Goal: Task Accomplishment & Management: Complete application form

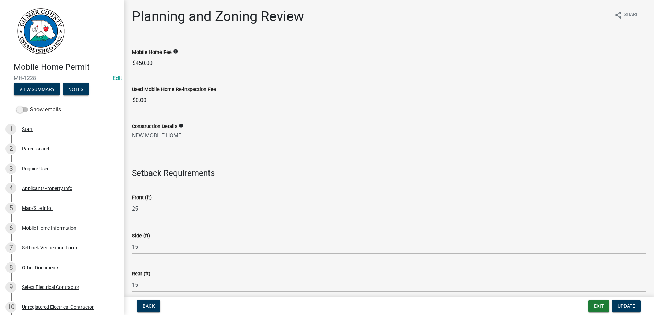
select select "b44f7338-8171-40f4-83dd-b8ba3065c966"
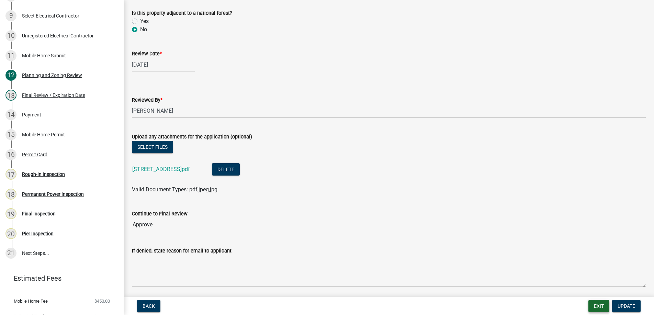
click at [598, 305] on button "Exit" at bounding box center [598, 306] width 21 height 12
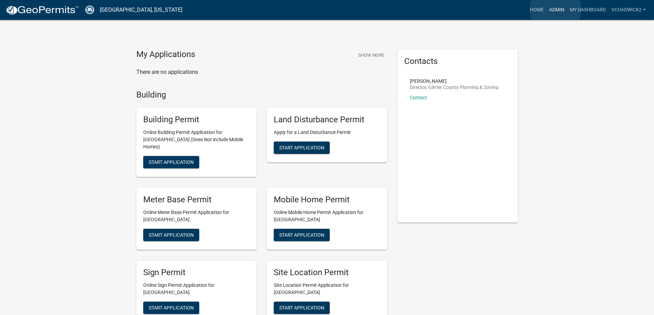
click at [555, 9] on link "Admin" at bounding box center [556, 9] width 21 height 13
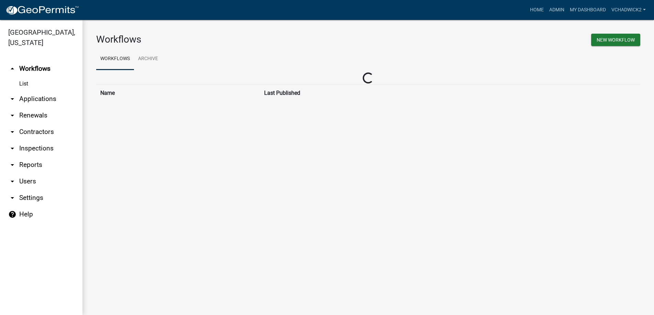
click at [36, 100] on link "arrow_drop_down Applications" at bounding box center [41, 99] width 82 height 16
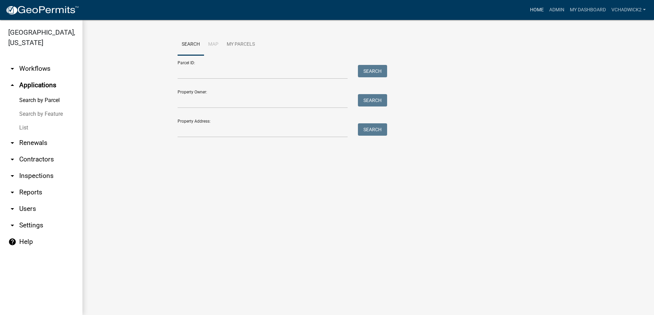
click at [540, 9] on link "Home" at bounding box center [536, 9] width 19 height 13
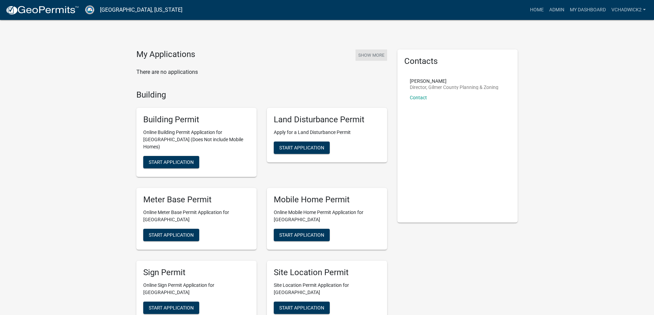
click at [371, 51] on button "Show More" at bounding box center [371, 54] width 32 height 11
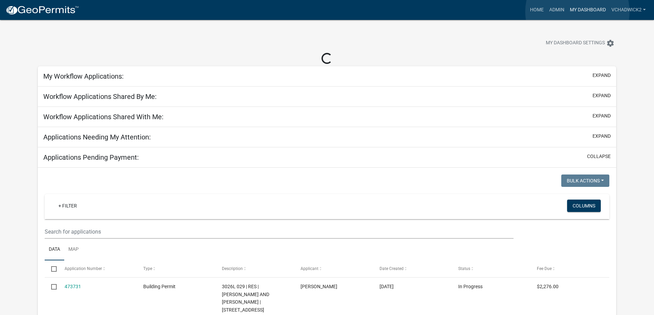
click at [577, 12] on link "My Dashboard" at bounding box center [588, 9] width 42 height 13
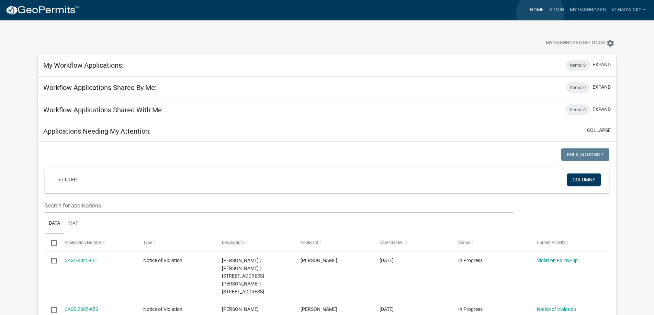
click at [540, 13] on link "Home" at bounding box center [536, 9] width 19 height 13
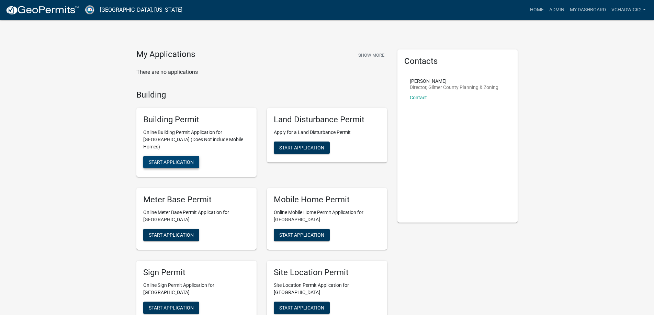
click at [159, 159] on span "Start Application" at bounding box center [171, 161] width 45 height 5
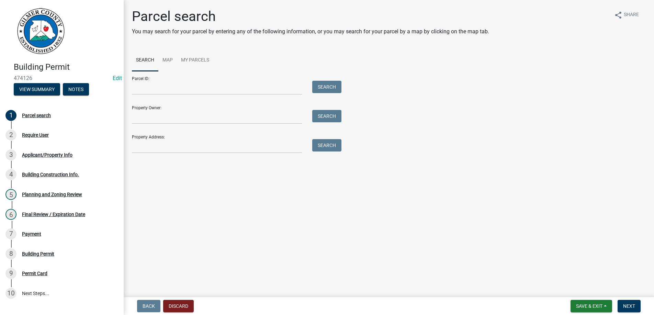
click at [157, 76] on div "Parcel ID: Search" at bounding box center [235, 83] width 206 height 24
click at [157, 89] on input "Parcel ID:" at bounding box center [217, 88] width 170 height 14
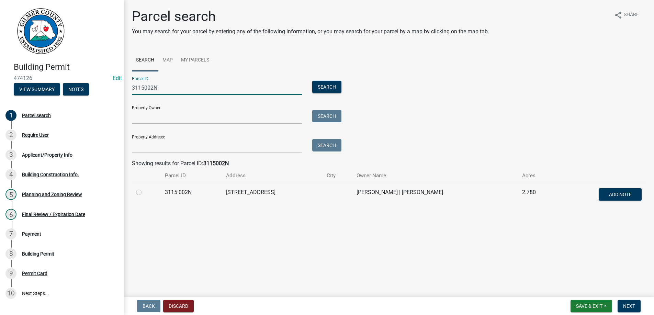
type input "3115002N"
click at [144, 188] on label at bounding box center [144, 188] width 0 height 0
click at [144, 192] on 002N "radio" at bounding box center [146, 190] width 4 height 4
radio 002N "true"
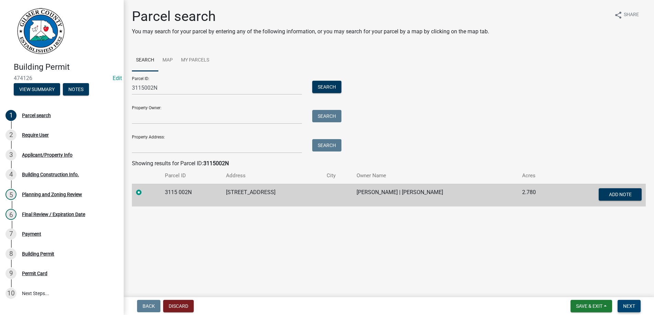
click at [629, 306] on span "Next" at bounding box center [629, 305] width 12 height 5
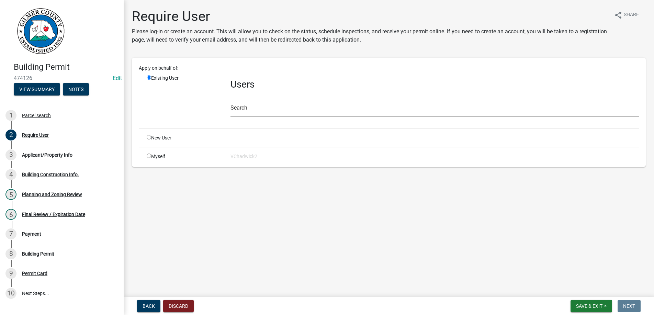
click at [149, 137] on input "radio" at bounding box center [149, 137] width 4 height 4
radio input "true"
radio input "false"
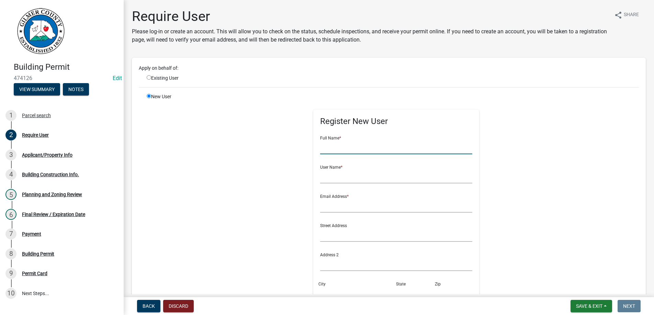
click at [350, 145] on input "text" at bounding box center [396, 147] width 152 height 14
type input "[PERSON_NAME]"
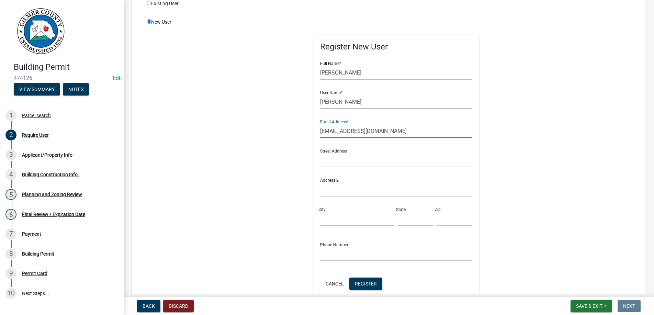
scroll to position [78, 0]
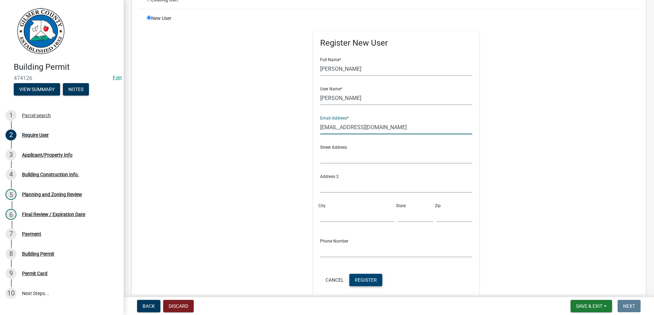
type input "[EMAIL_ADDRESS][DOMAIN_NAME]"
click at [374, 279] on span "Register" at bounding box center [366, 279] width 22 height 5
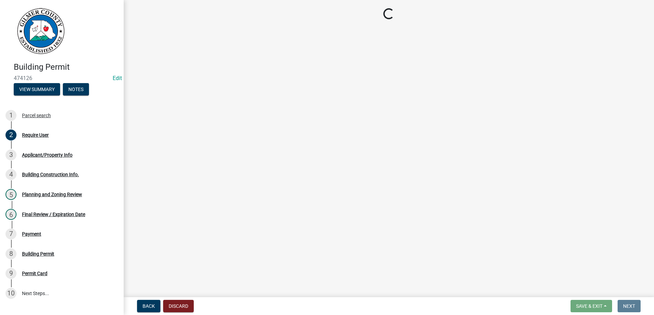
scroll to position [0, 0]
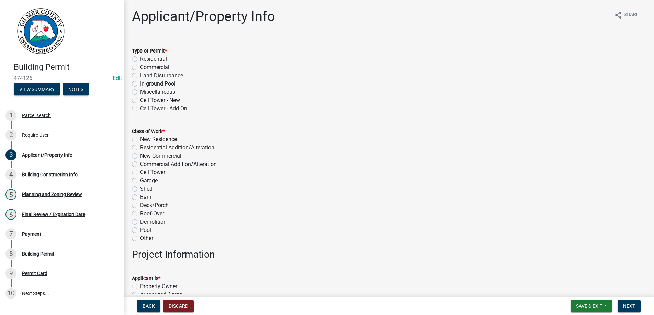
click at [140, 60] on label "Residential" at bounding box center [153, 59] width 27 height 8
click at [140, 59] on input "Residential" at bounding box center [142, 57] width 4 height 4
radio input "true"
click at [140, 181] on label "Garage" at bounding box center [149, 180] width 18 height 8
click at [140, 181] on input "Garage" at bounding box center [142, 178] width 4 height 4
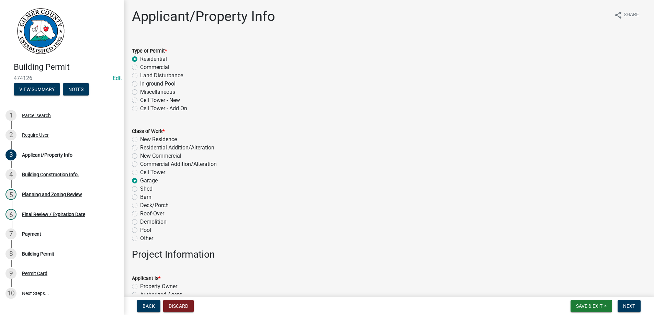
radio input "true"
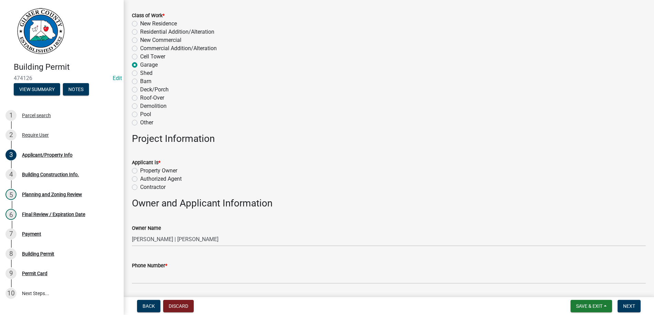
scroll to position [196, 0]
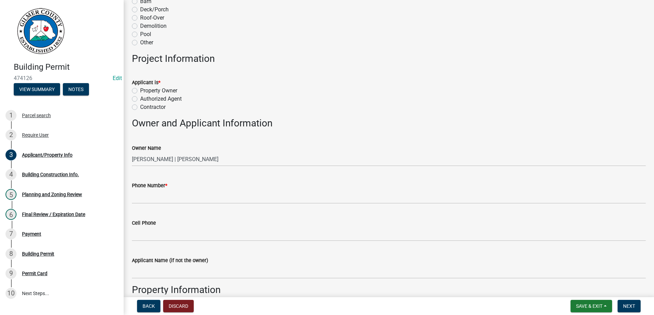
click at [140, 91] on label "Property Owner" at bounding box center [158, 90] width 37 height 8
click at [140, 91] on input "Property Owner" at bounding box center [142, 88] width 4 height 4
radio input "true"
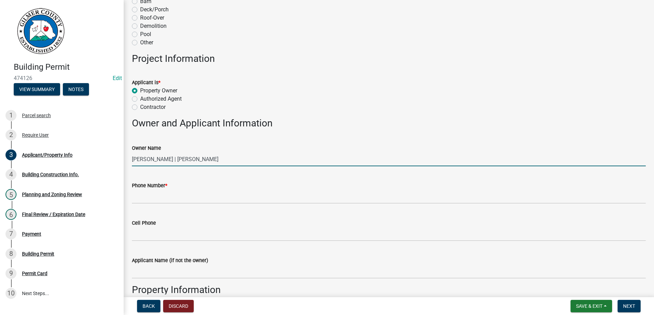
drag, startPoint x: 195, startPoint y: 159, endPoint x: 358, endPoint y: 159, distance: 162.3
click at [358, 159] on input "[PERSON_NAME] | [PERSON_NAME]" at bounding box center [388, 159] width 513 height 14
type input "[PERSON_NAME]"
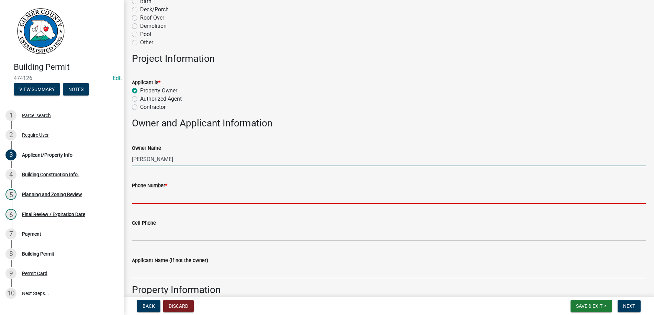
click at [164, 196] on input "Phone Number *" at bounding box center [388, 196] width 513 height 14
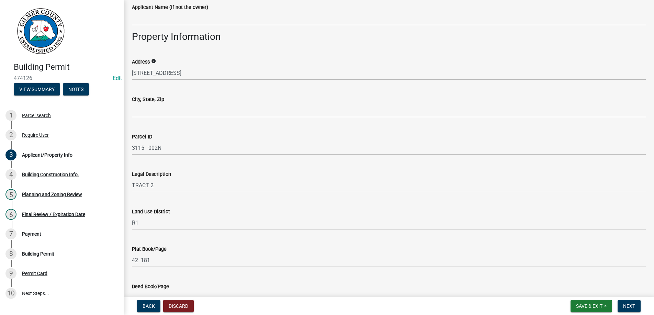
scroll to position [470, 0]
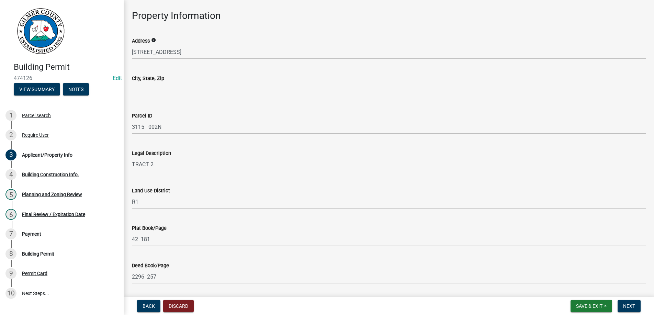
type input "[PHONE_NUMBER]"
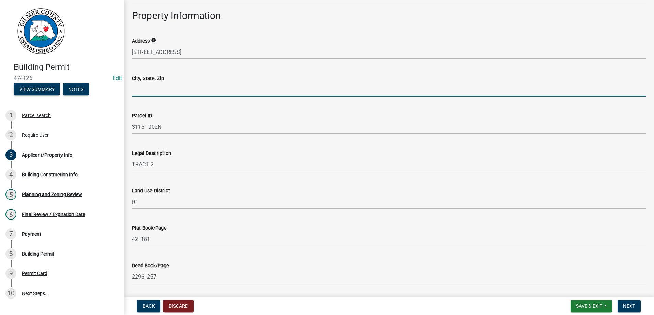
click at [155, 86] on input "City, State, Zip" at bounding box center [388, 89] width 513 height 14
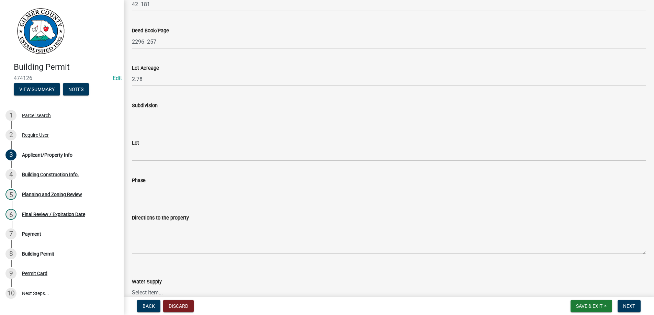
scroll to position [783, 0]
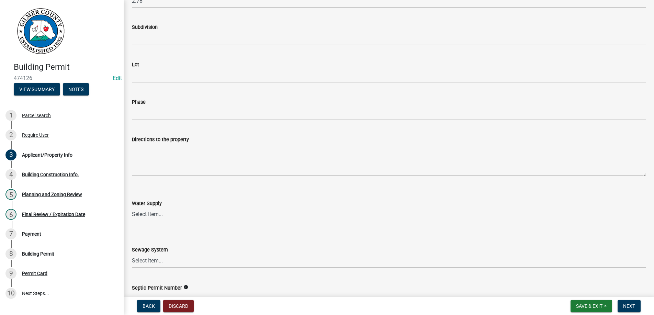
type input "ELLIJAY GA 30536"
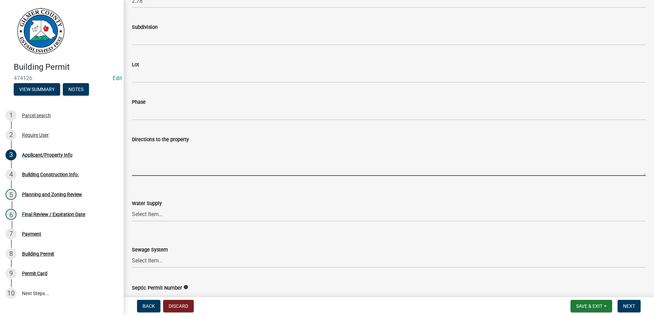
click at [186, 160] on textarea "Directions to the property" at bounding box center [388, 159] width 513 height 32
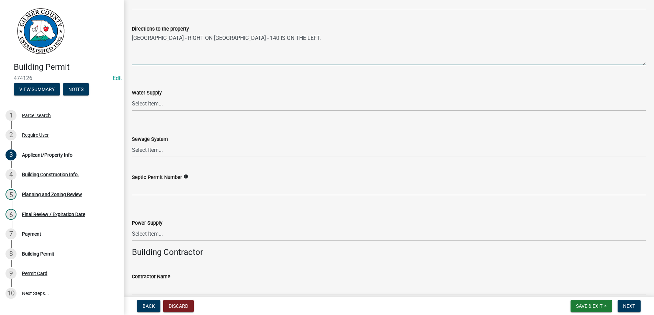
scroll to position [939, 0]
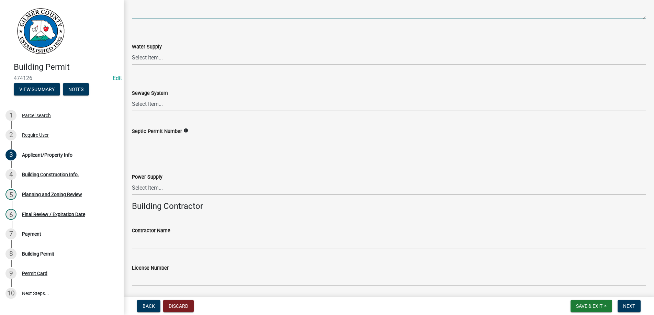
type textarea "[GEOGRAPHIC_DATA] - RIGHT ON [GEOGRAPHIC_DATA] - 140 IS ON THE LEFT."
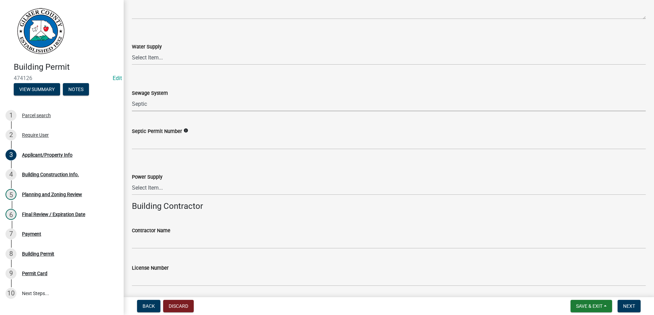
select select "92a37e23-3b7d-408e-b3c7-0afbe39b0942"
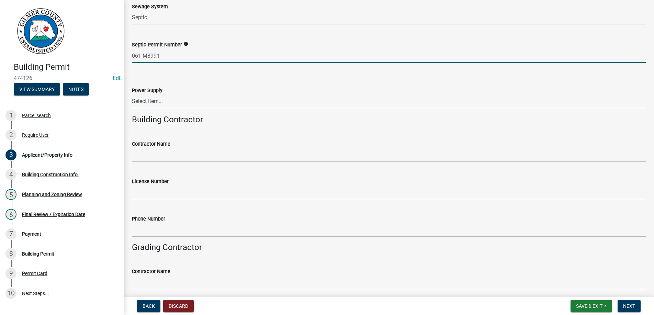
scroll to position [1050, 0]
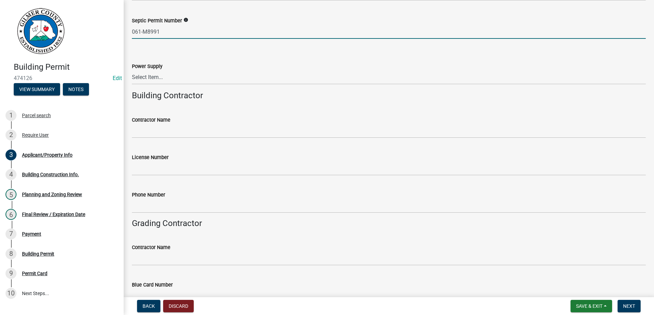
type input "061-M8991"
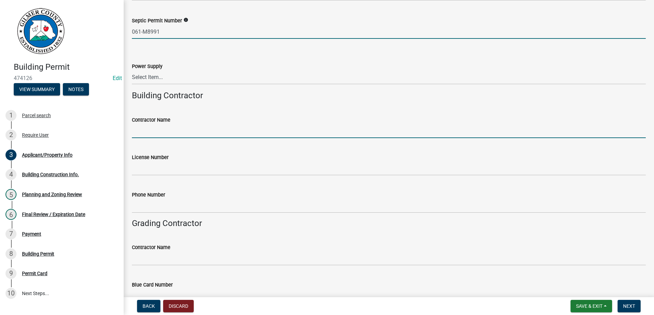
click at [161, 132] on input "Contractor Name" at bounding box center [388, 131] width 513 height 14
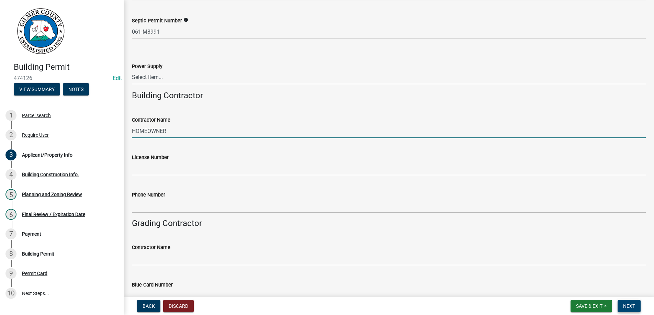
type input "HOMEOWNER"
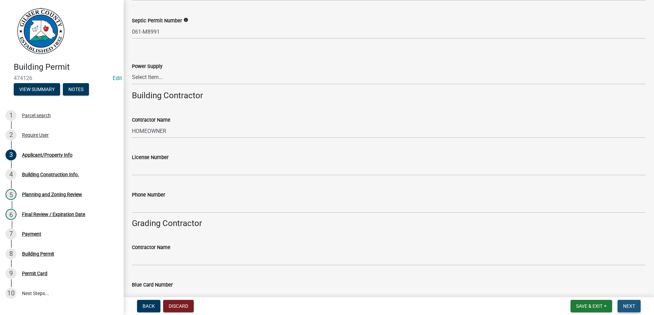
click at [626, 300] on button "Next" at bounding box center [628, 306] width 23 height 12
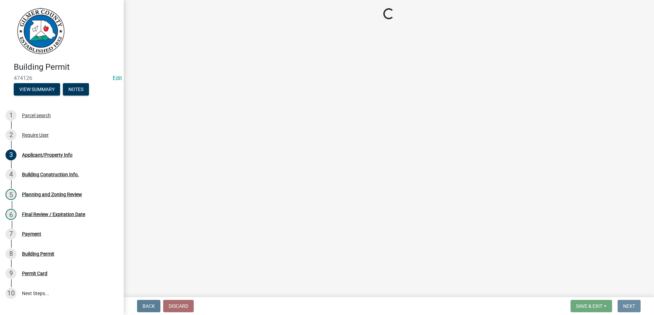
scroll to position [0, 0]
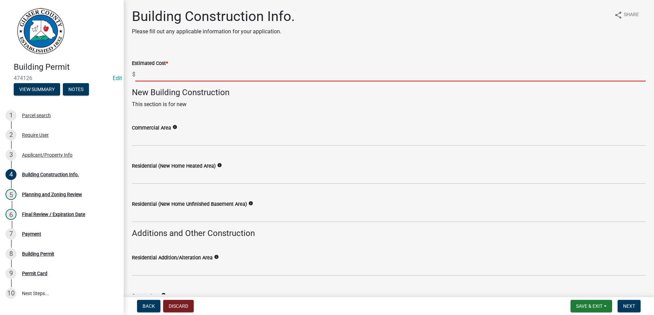
click at [153, 72] on input "text" at bounding box center [390, 74] width 510 height 14
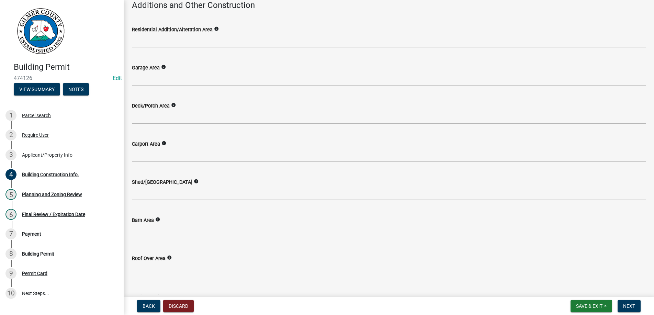
scroll to position [235, 0]
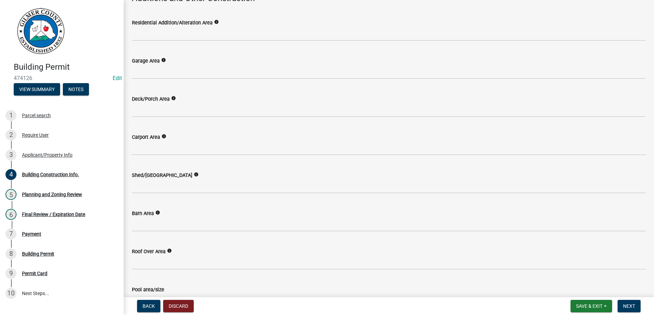
type input "16800"
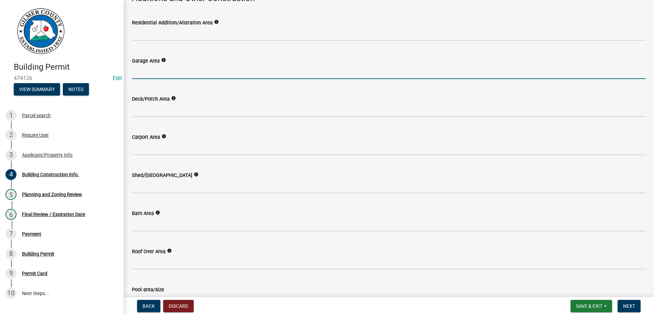
click at [178, 74] on input "text" at bounding box center [388, 72] width 513 height 14
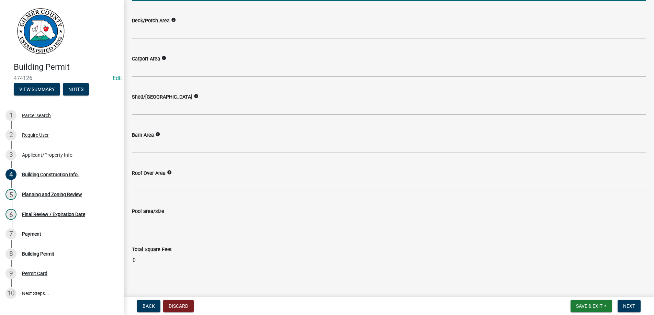
scroll to position [319, 0]
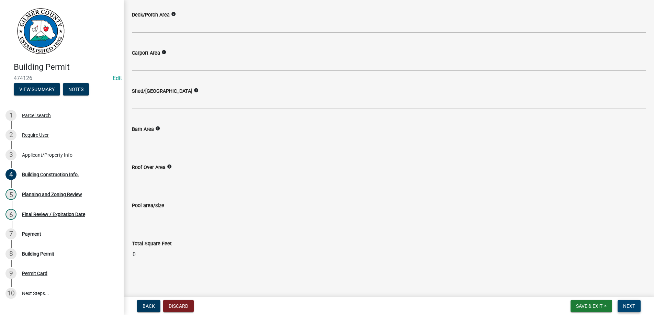
type input "1080"
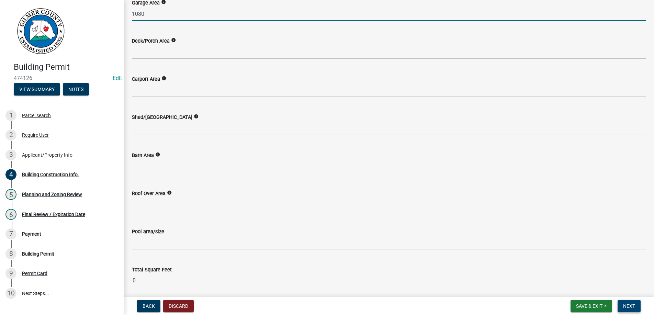
click at [627, 305] on span "Next" at bounding box center [629, 305] width 12 height 5
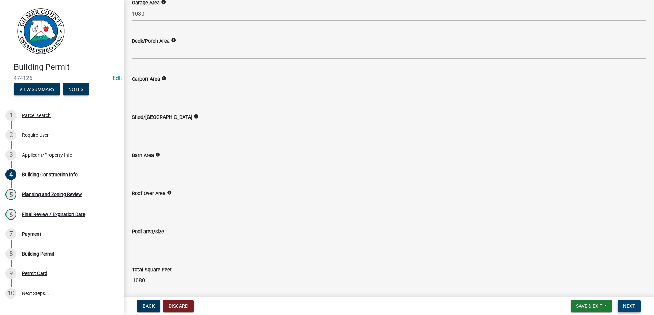
click at [634, 303] on span "Next" at bounding box center [629, 305] width 12 height 5
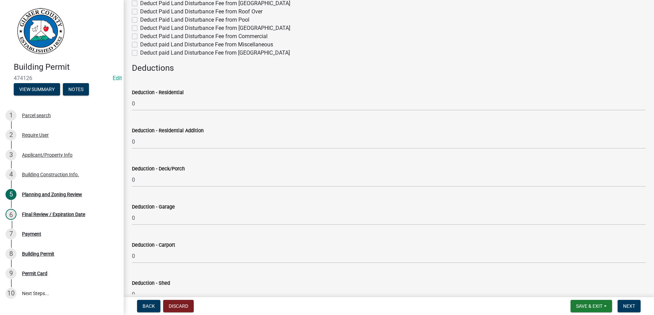
scroll to position [39, 0]
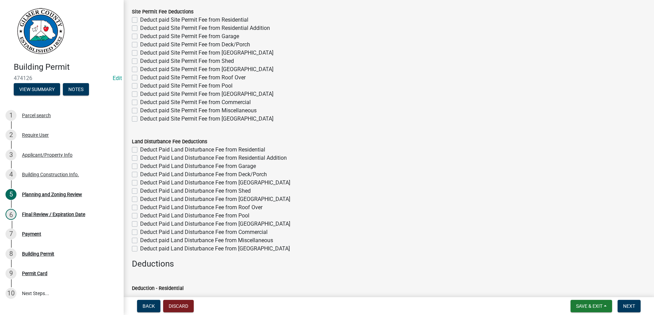
click at [140, 36] on label "Deduct paid Site Permit Fee from Garage" at bounding box center [189, 36] width 99 height 8
click at [140, 36] on input "Deduct paid Site Permit Fee from Garage" at bounding box center [142, 34] width 4 height 4
checkbox input "true"
checkbox input "false"
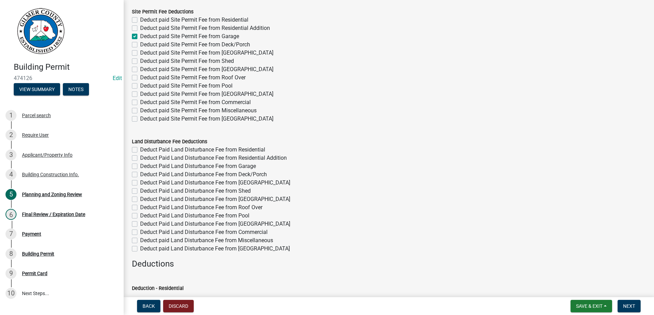
checkbox input "true"
checkbox input "false"
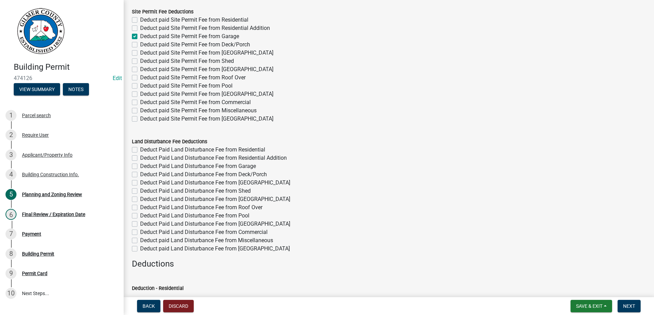
checkbox input "false"
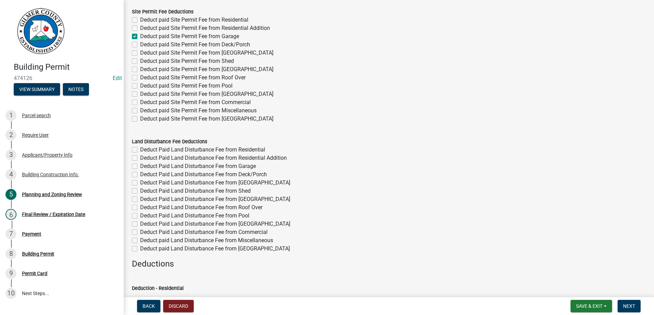
checkbox input "false"
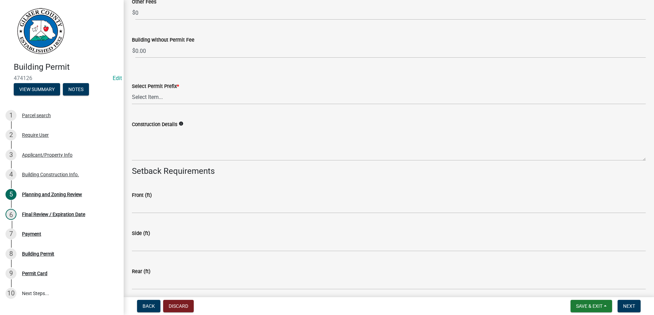
scroll to position [1369, 0]
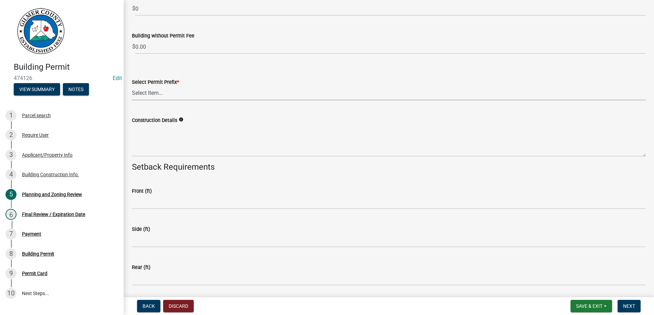
click at [132, 86] on select "Select Item... RES COMM MB LAND POOL MISC CELL TOWER - NEW CELL TOWER - ADD ON" at bounding box center [388, 93] width 513 height 14
click option "MISC" at bounding box center [0, 0] width 0 height 0
select select "d8142ddf-27f7-42b0-ba1e-04fee764576f"
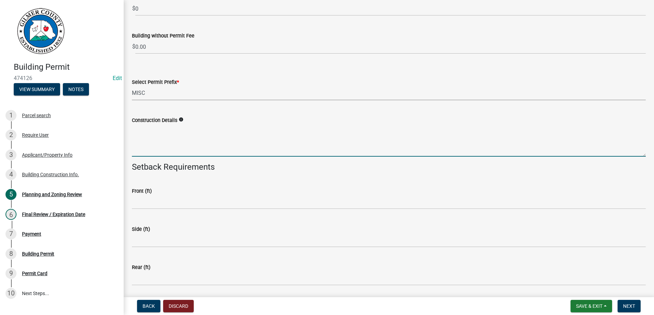
click at [155, 142] on textarea "Construction Details" at bounding box center [388, 140] width 513 height 32
type textarea "3"
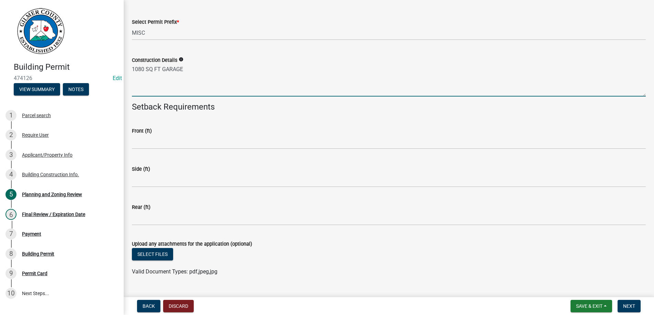
scroll to position [1444, 0]
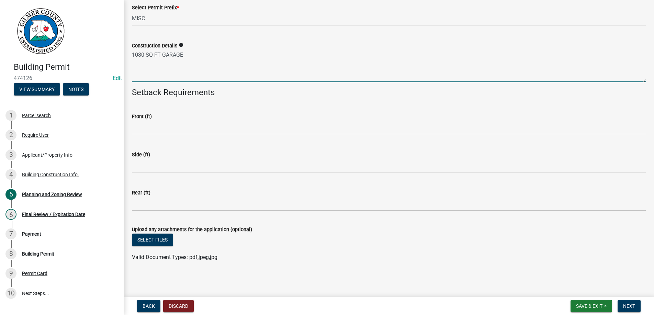
type textarea "1080 SQ FT GARAGE"
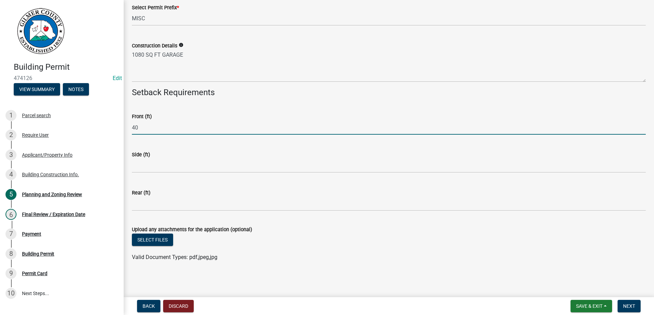
type input "40"
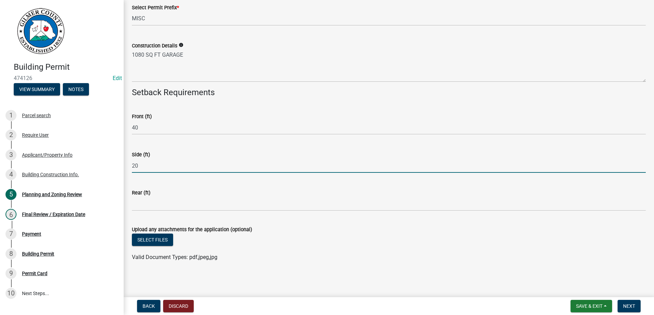
type input "20"
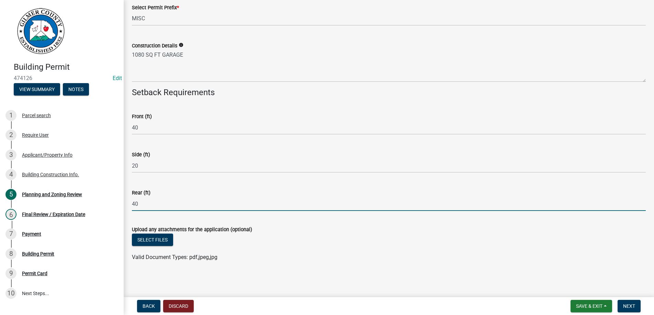
type input "40"
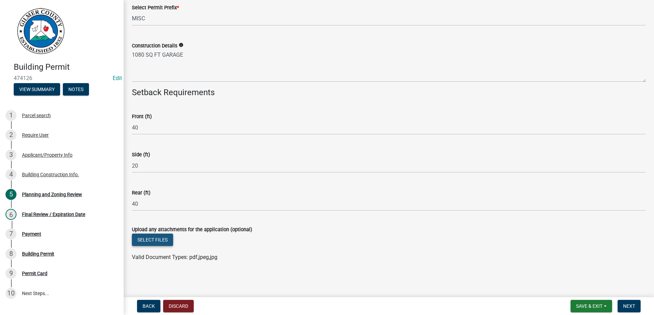
click at [155, 236] on button "Select files" at bounding box center [152, 239] width 41 height 12
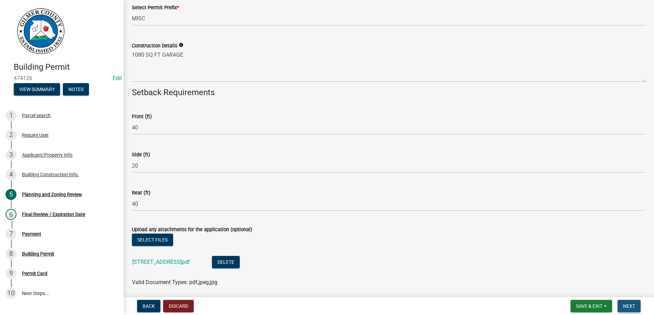
click at [628, 305] on span "Next" at bounding box center [629, 305] width 12 height 5
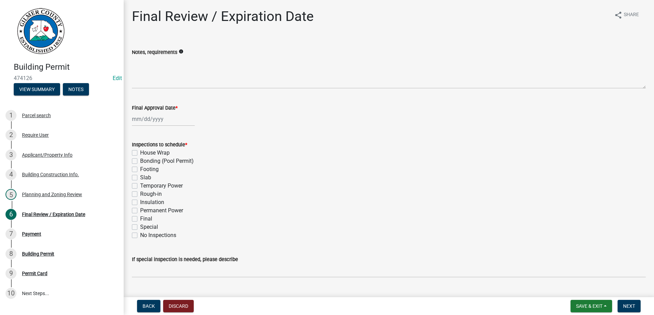
select select "9"
select select "2025"
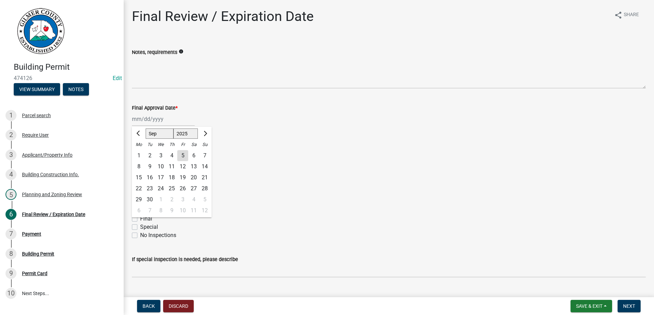
click at [162, 116] on input "Final Approval Date *" at bounding box center [163, 119] width 63 height 14
click at [184, 154] on div "5" at bounding box center [182, 155] width 11 height 11
type input "[DATE]"
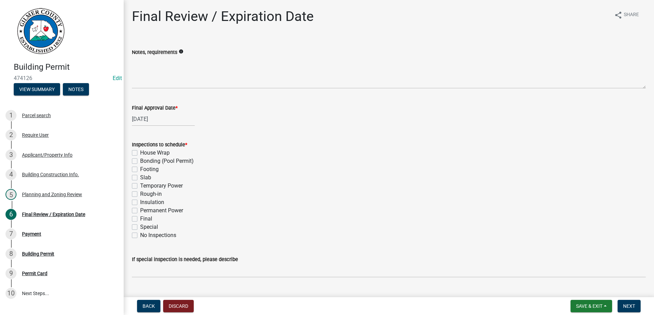
click at [140, 170] on label "Footing" at bounding box center [149, 169] width 19 height 8
click at [140, 170] on input "Footing" at bounding box center [142, 167] width 4 height 4
checkbox input "true"
checkbox input "false"
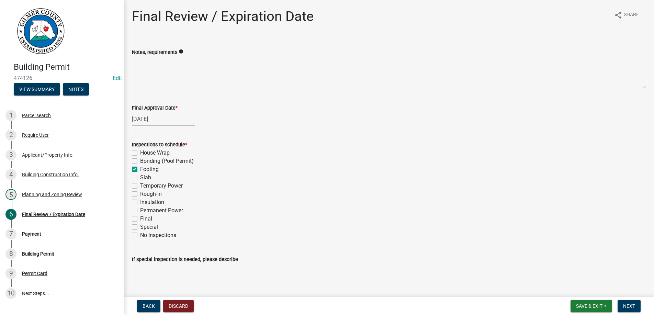
checkbox input "true"
checkbox input "false"
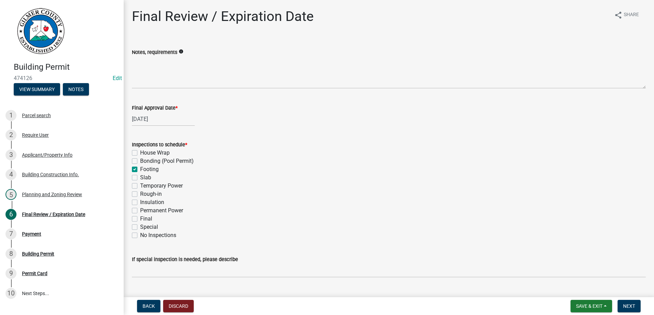
checkbox input "false"
click at [140, 217] on label "Final" at bounding box center [146, 219] width 12 height 8
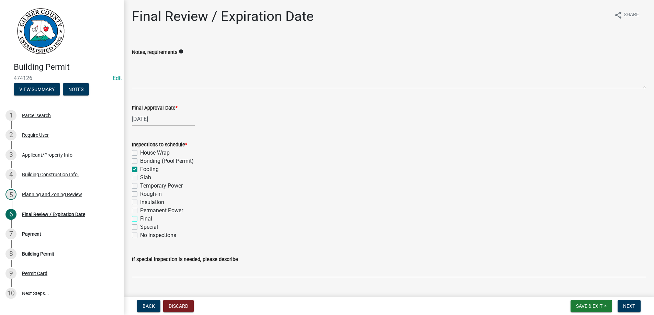
click at [140, 217] on input "Final" at bounding box center [142, 217] width 4 height 4
checkbox input "true"
checkbox input "false"
checkbox input "true"
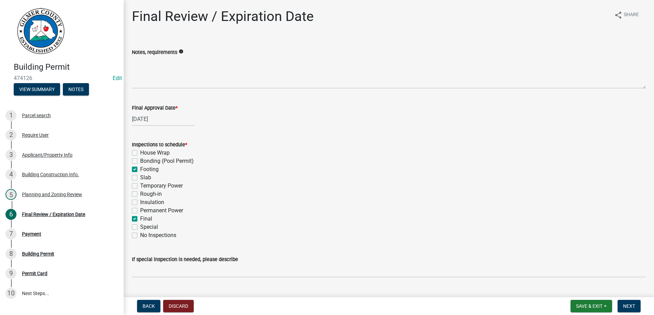
checkbox input "false"
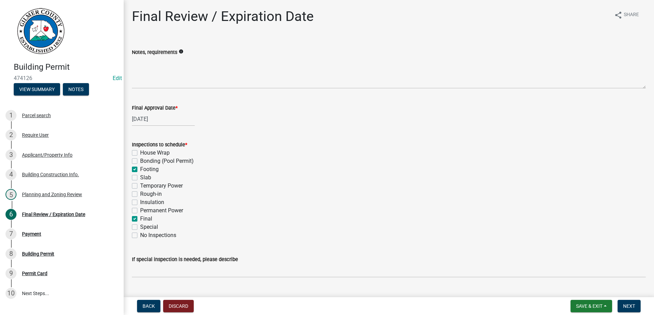
checkbox input "true"
checkbox input "false"
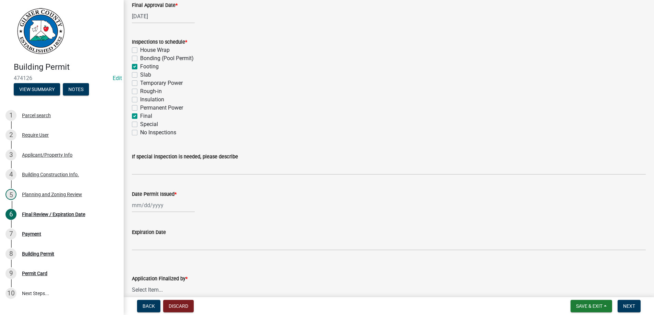
scroll to position [138, 0]
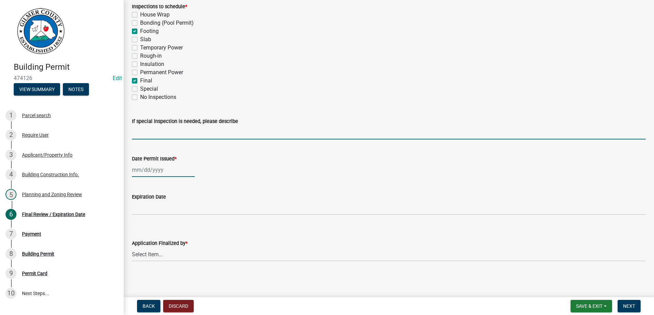
select select "9"
select select "2025"
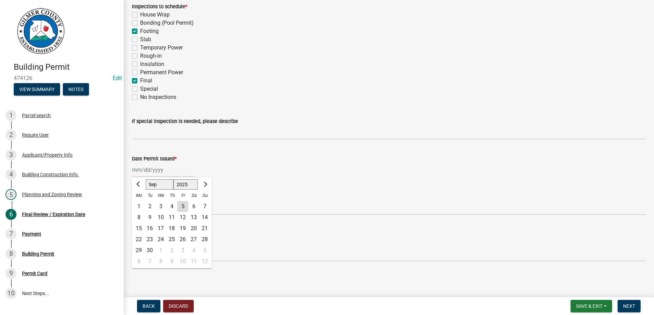
type input "[DATE]"
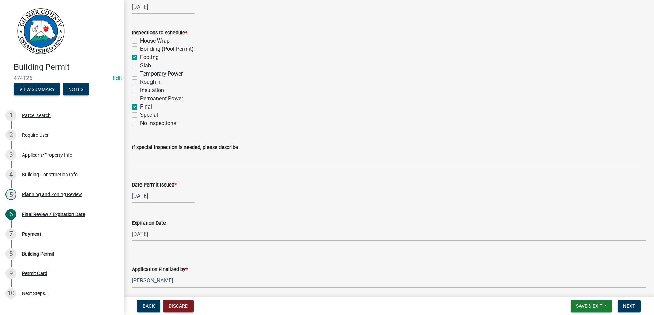
select select "b44f7338-8171-40f4-83dd-b8ba3065c966"
click at [626, 307] on span "Next" at bounding box center [629, 305] width 12 height 5
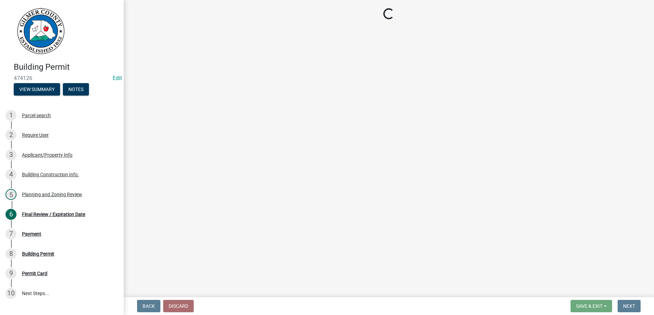
select select "2: 1"
